Goal: Find specific page/section: Locate a particular part of the current website

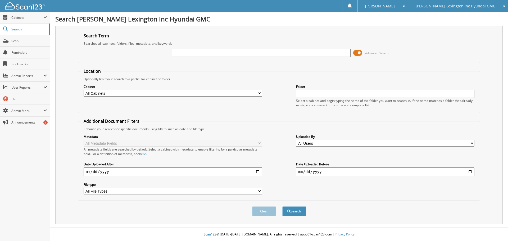
click at [354, 52] on span at bounding box center [357, 53] width 9 height 8
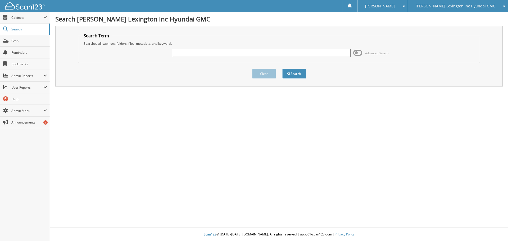
click at [187, 54] on input "text" at bounding box center [261, 53] width 178 height 8
type input "pl124087"
click at [304, 75] on button "Search" at bounding box center [294, 74] width 24 height 10
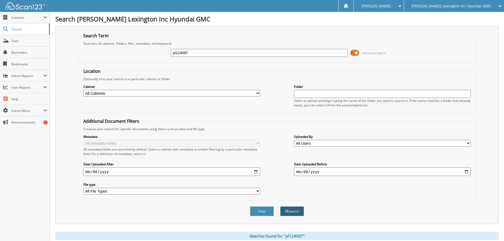
click at [296, 210] on button "Search" at bounding box center [292, 211] width 24 height 10
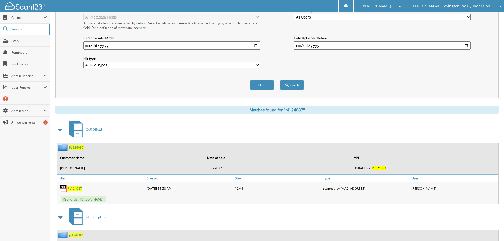
scroll to position [194, 0]
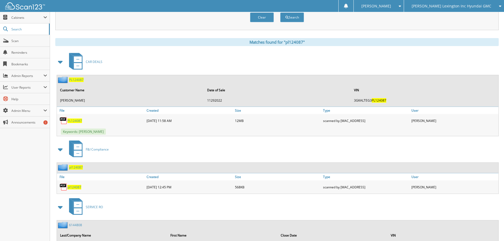
click at [76, 122] on span "PL124087" at bounding box center [74, 120] width 15 height 4
click at [391, 6] on span "[PERSON_NAME]" at bounding box center [376, 5] width 30 height 3
drag, startPoint x: 398, startPoint y: 24, endPoint x: 390, endPoint y: 14, distance: 12.5
click at [397, 24] on link "Logout" at bounding box center [379, 25] width 50 height 9
